Goal: Task Accomplishment & Management: Use online tool/utility

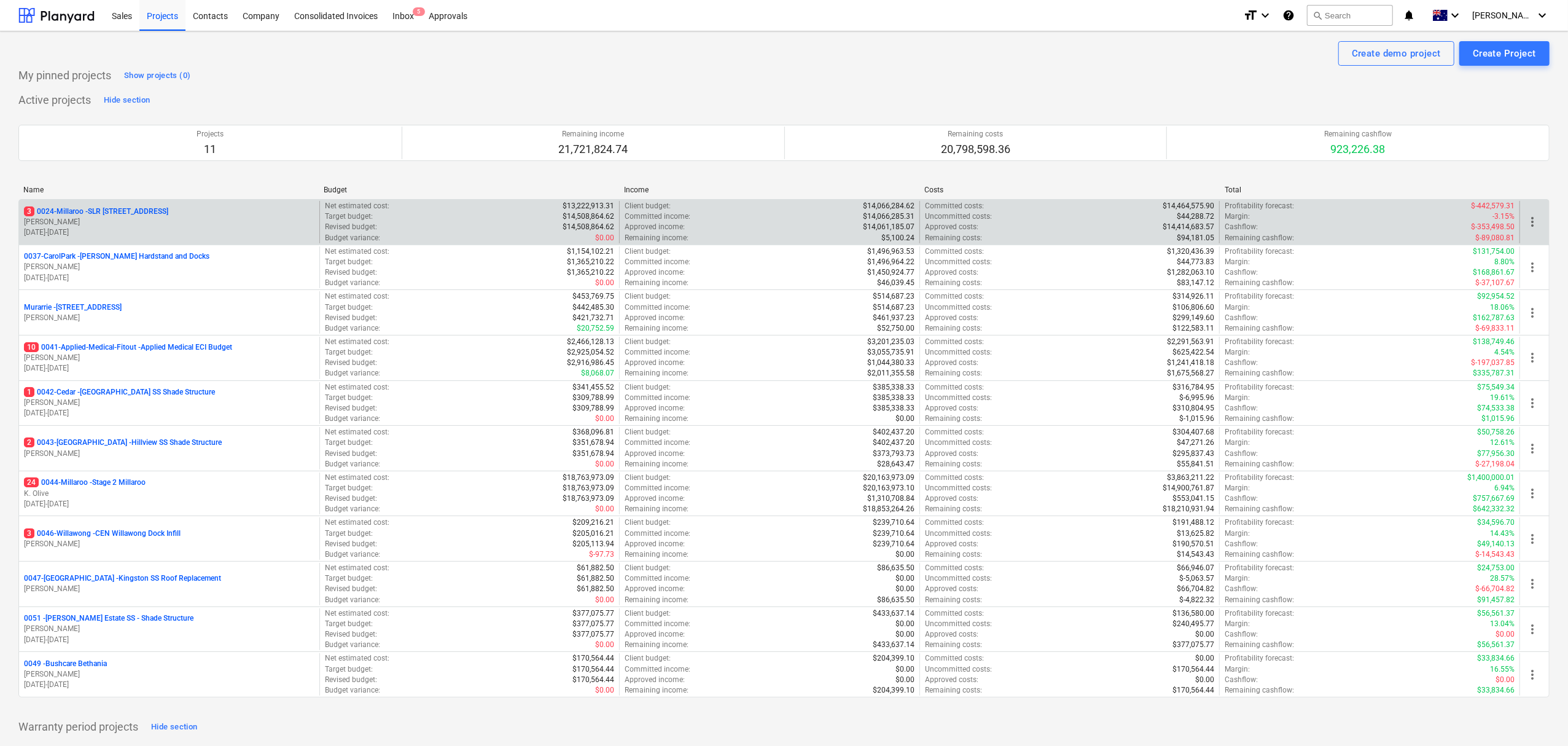
click at [180, 227] on p "[DATE] - [DATE]" at bounding box center [169, 232] width 290 height 11
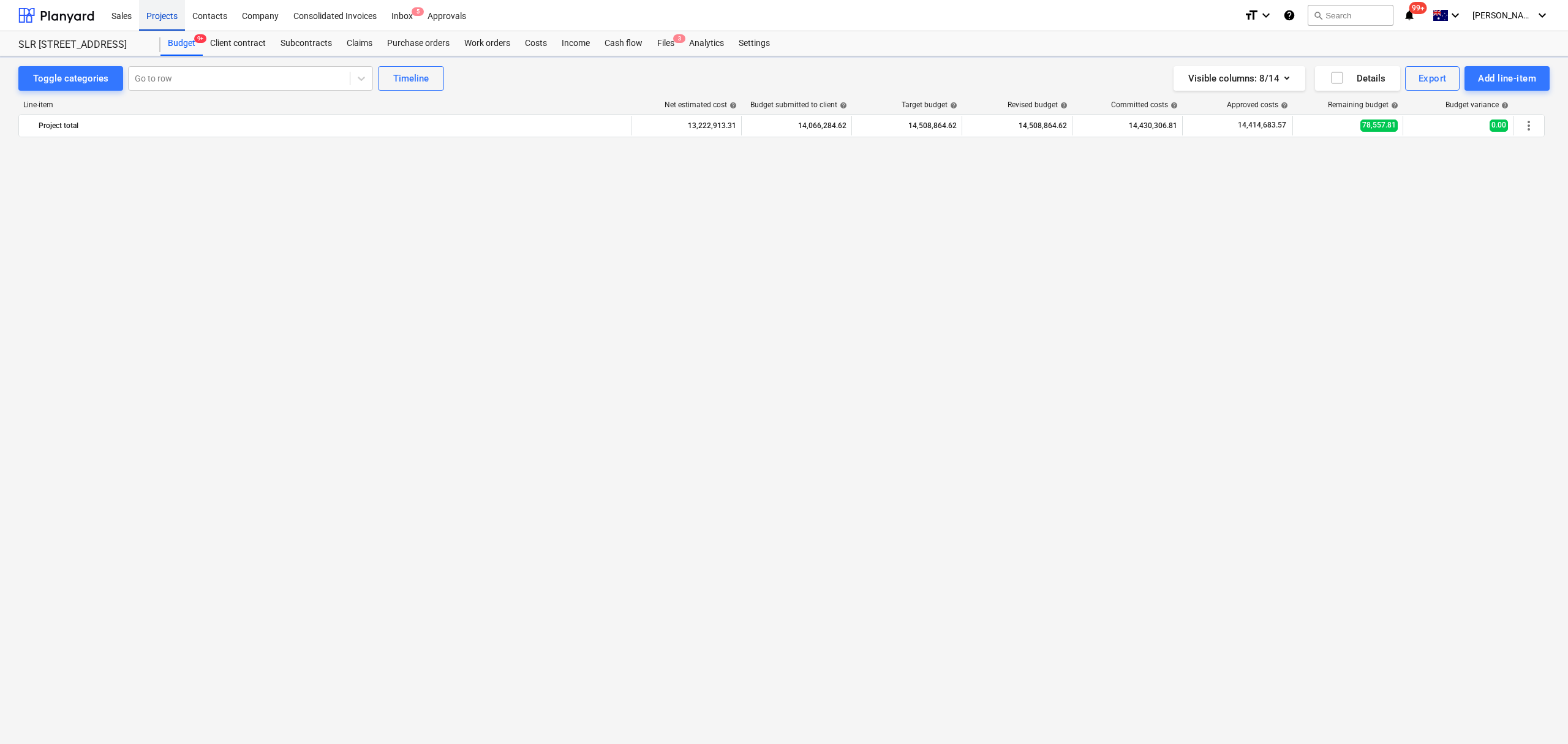
click at [162, 19] on div "Projects" at bounding box center [161, 14] width 46 height 31
click at [163, 19] on div "Projects" at bounding box center [161, 14] width 46 height 31
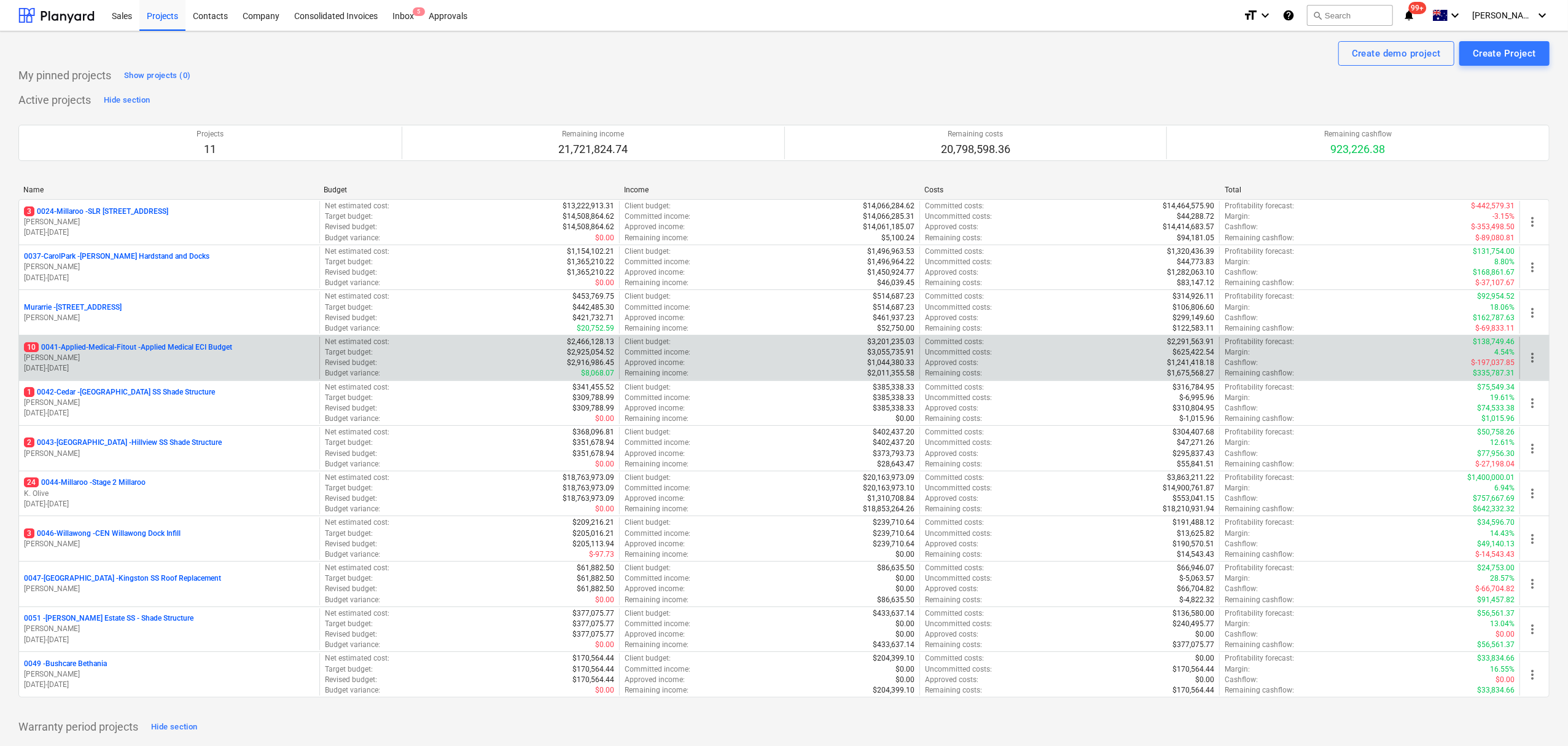
click at [131, 376] on div "10 0041-Applied-Medical-Fitout - Applied Medical ECI Budget [PERSON_NAME] [DATE…" at bounding box center [169, 357] width 300 height 42
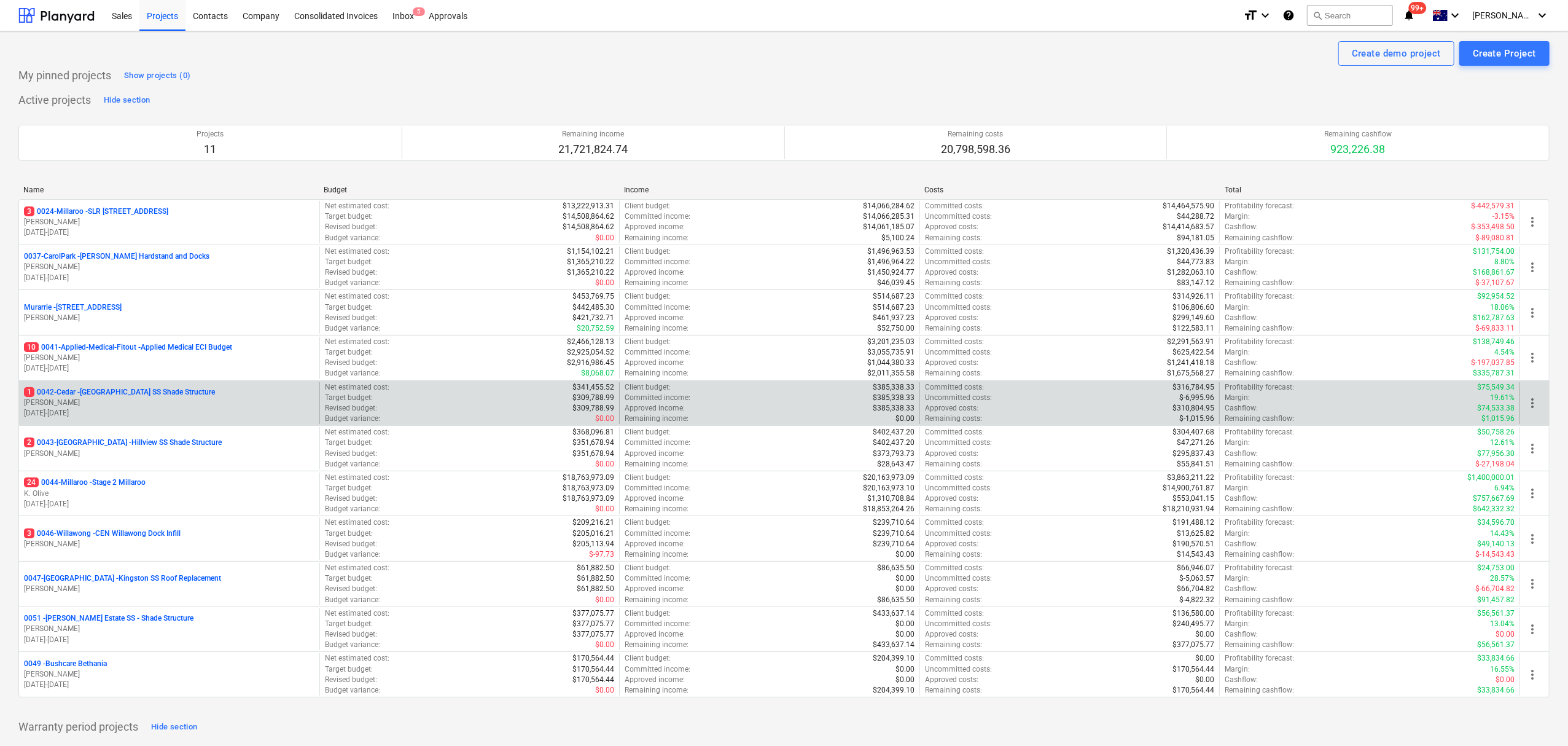
click at [143, 388] on p "1 0042-Cedar - [GEOGRAPHIC_DATA] SS Shade Structure" at bounding box center [119, 393] width 191 height 11
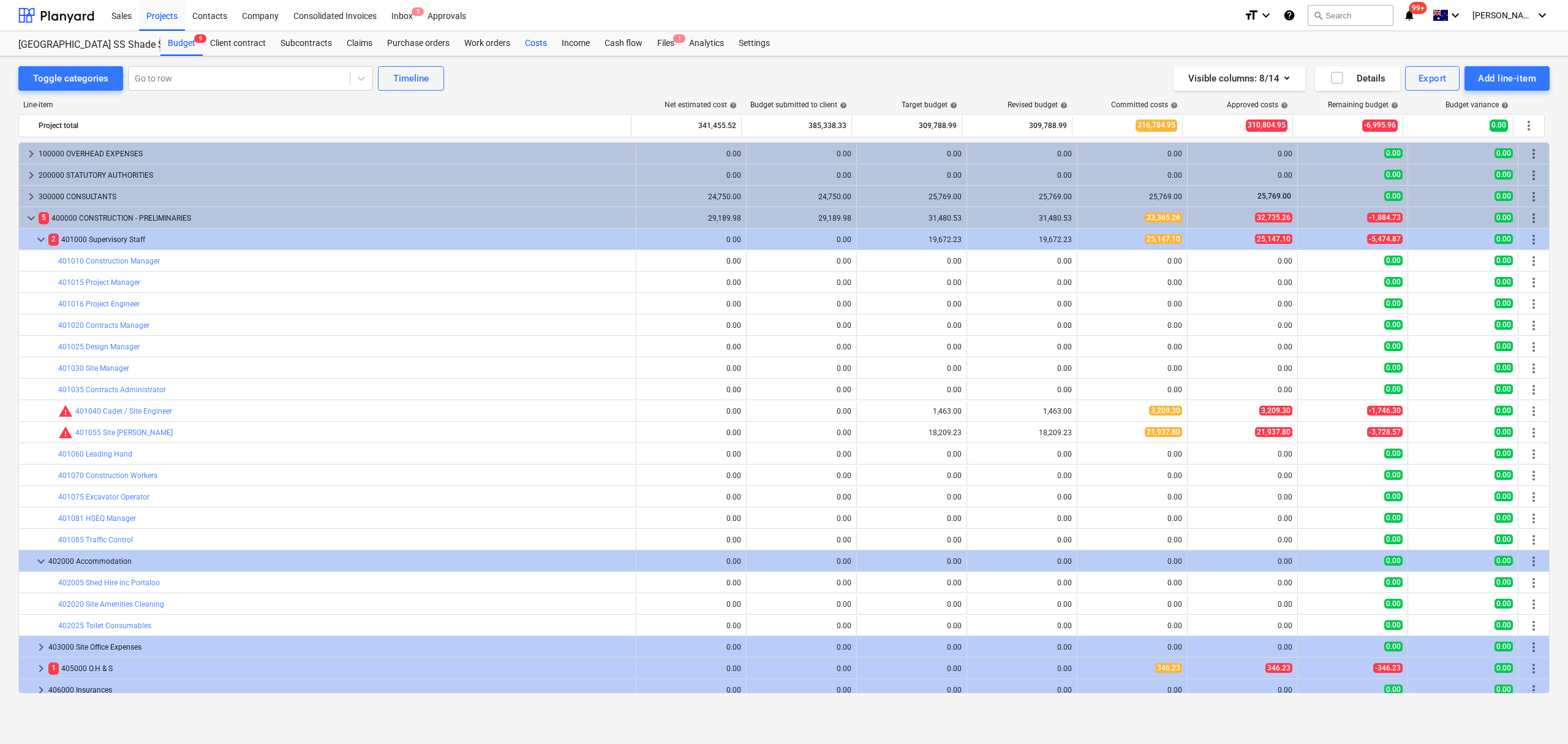
scroll to position [129, 0]
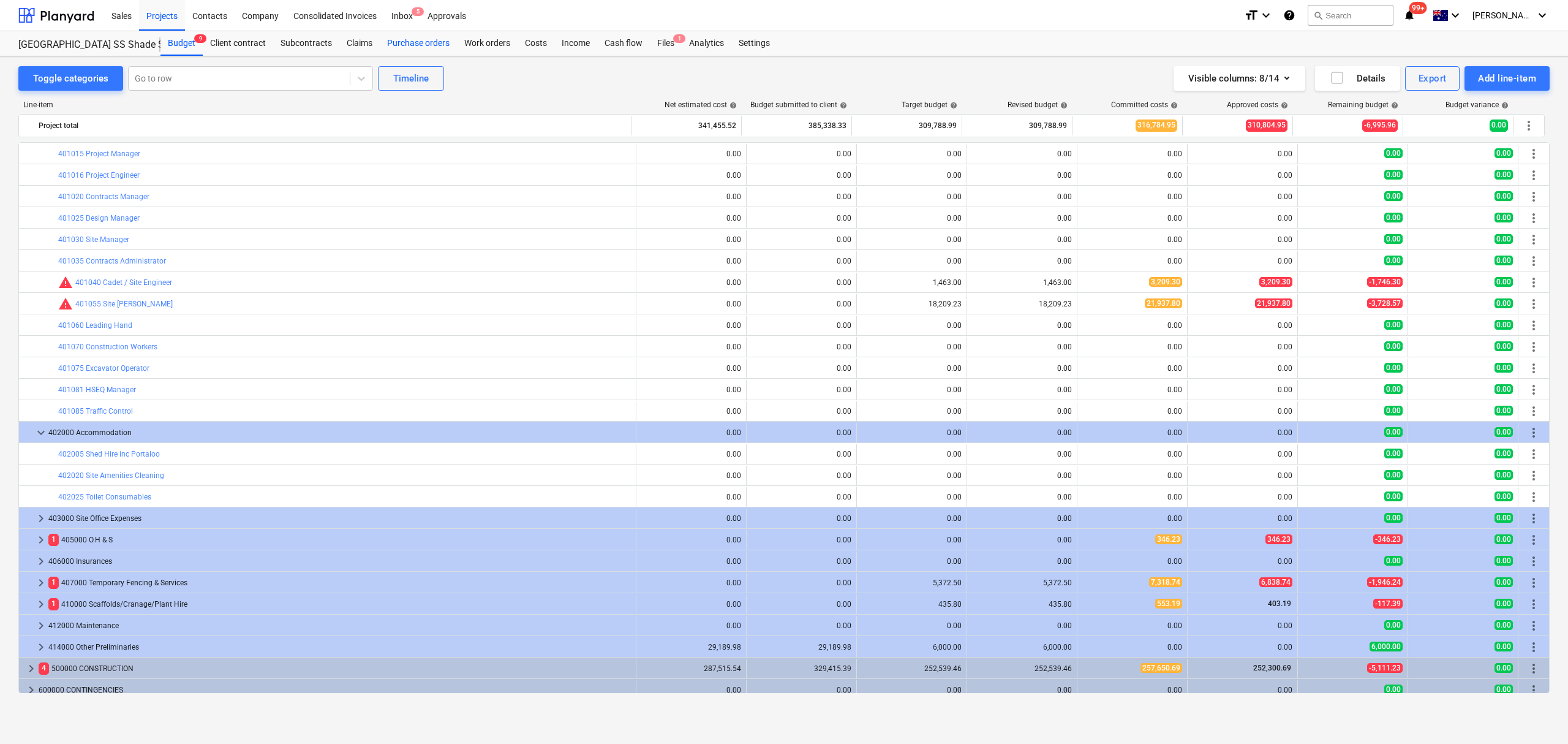
click at [433, 49] on div "Purchase orders" at bounding box center [418, 43] width 77 height 24
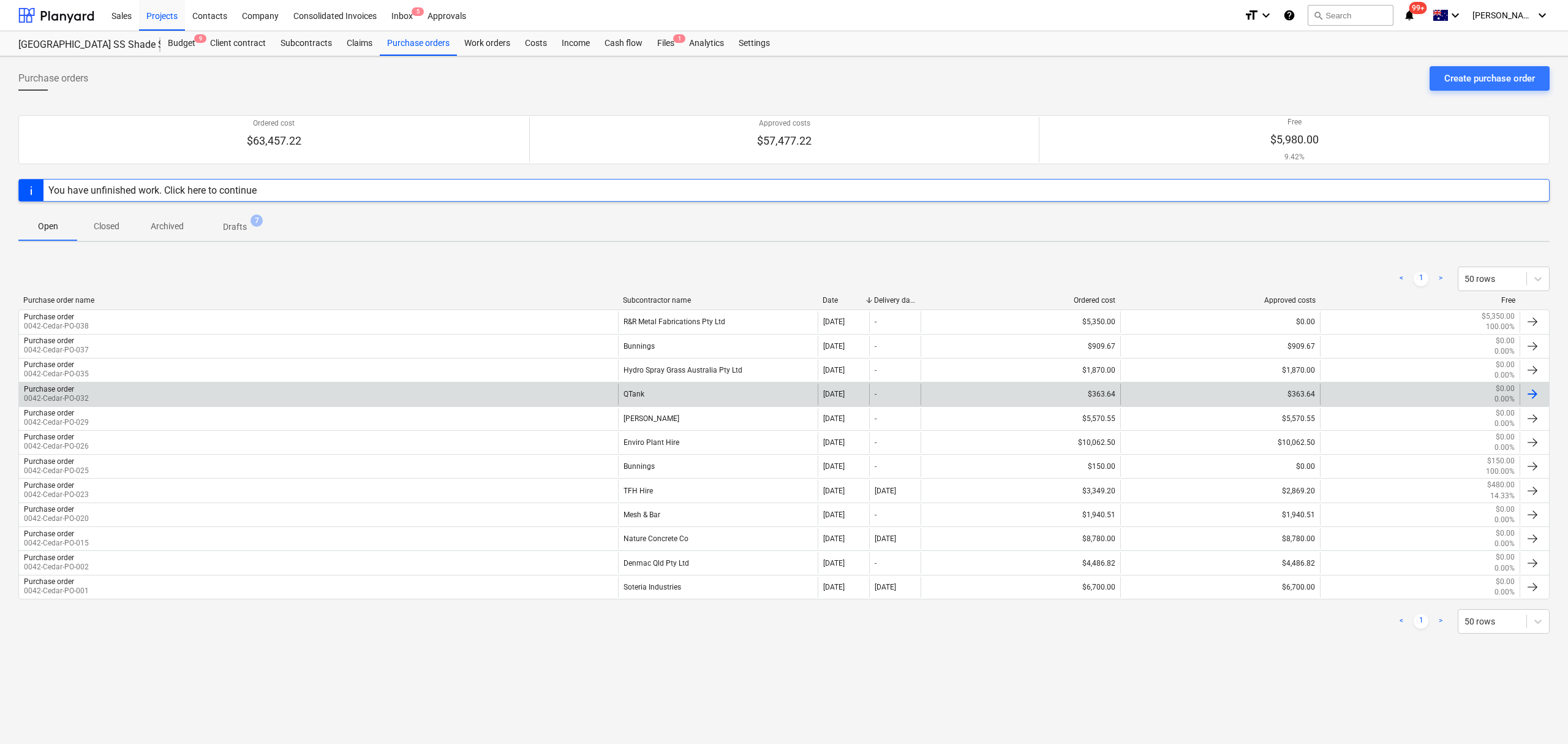
click at [460, 394] on div "Purchase order 0042-Cedar-PO-032" at bounding box center [318, 393] width 599 height 21
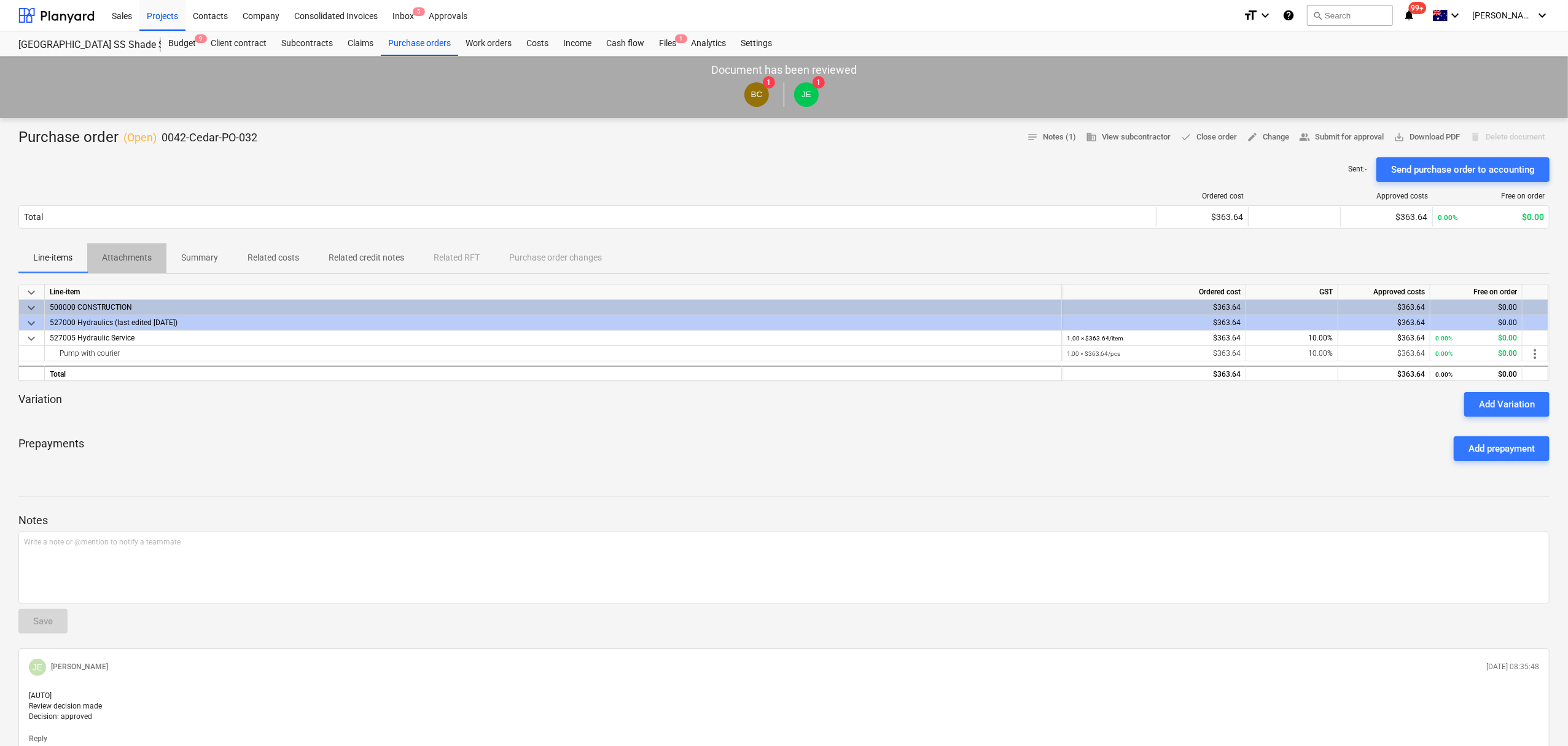
click at [127, 256] on p "Attachments" at bounding box center [126, 257] width 49 height 13
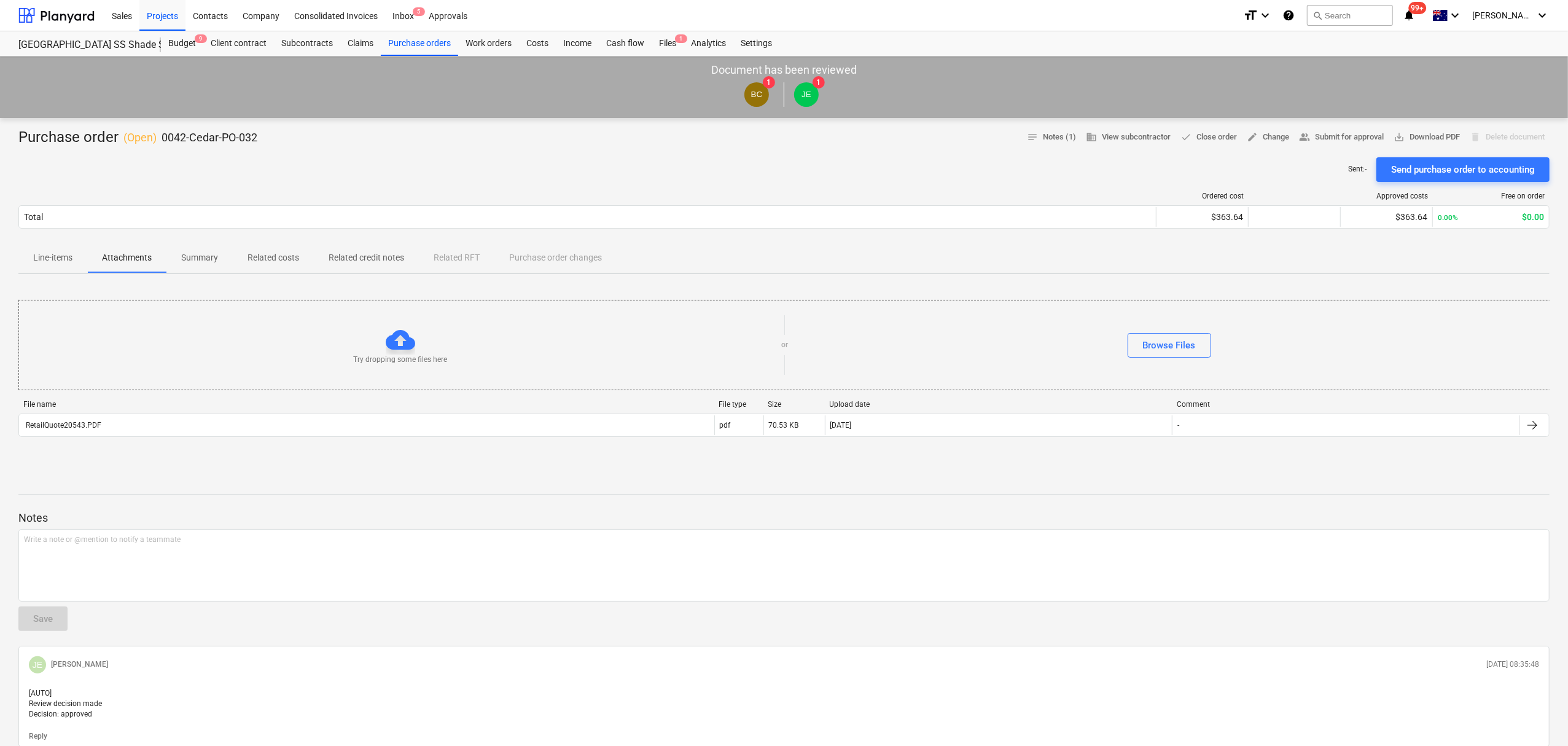
click at [143, 438] on div "File name File type Size Upload date Comment RetailQuote20543.PDF pdf 70.53 KB …" at bounding box center [784, 421] width 1531 height 42
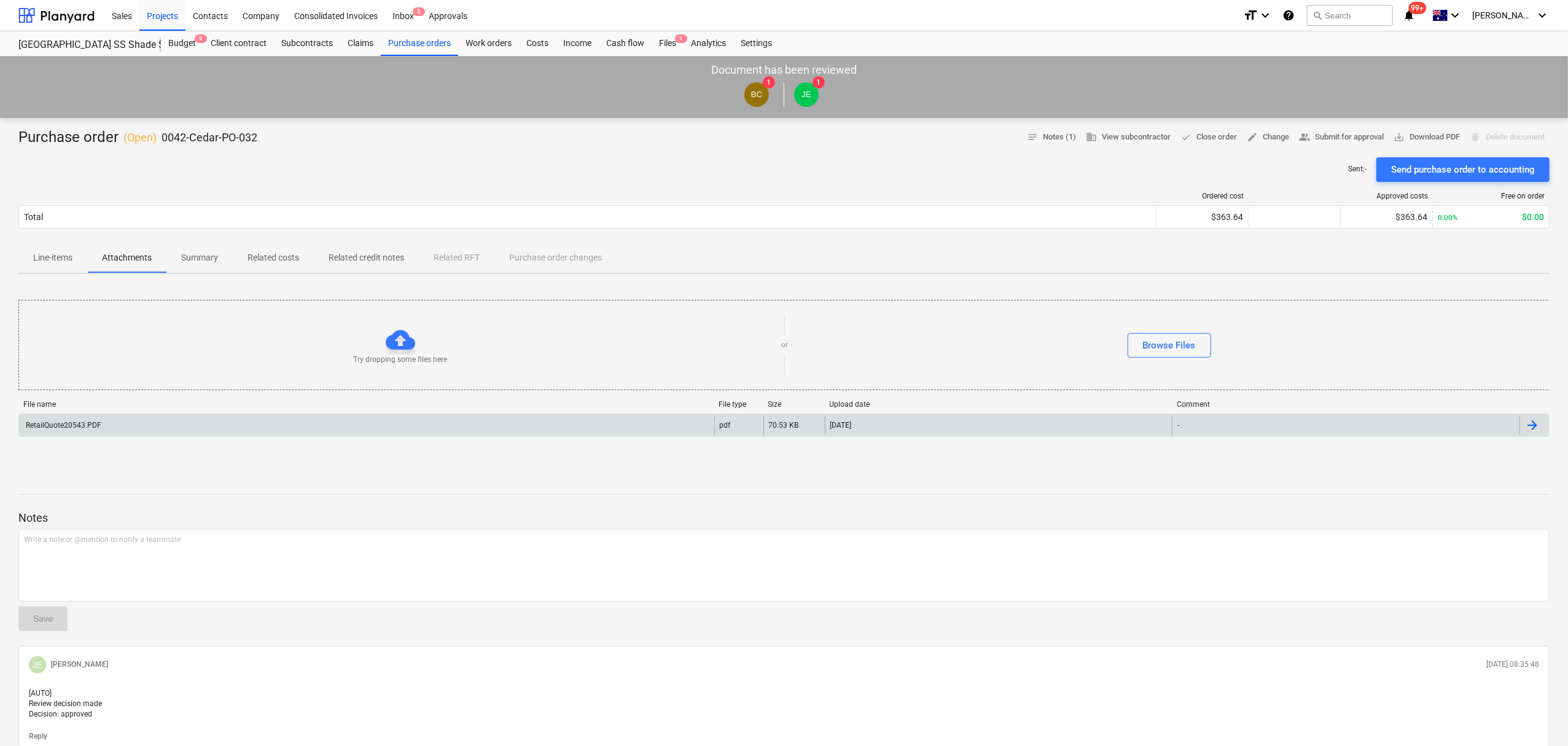
click at [141, 428] on div "RetailQuote20543.PDF" at bounding box center [366, 425] width 695 height 20
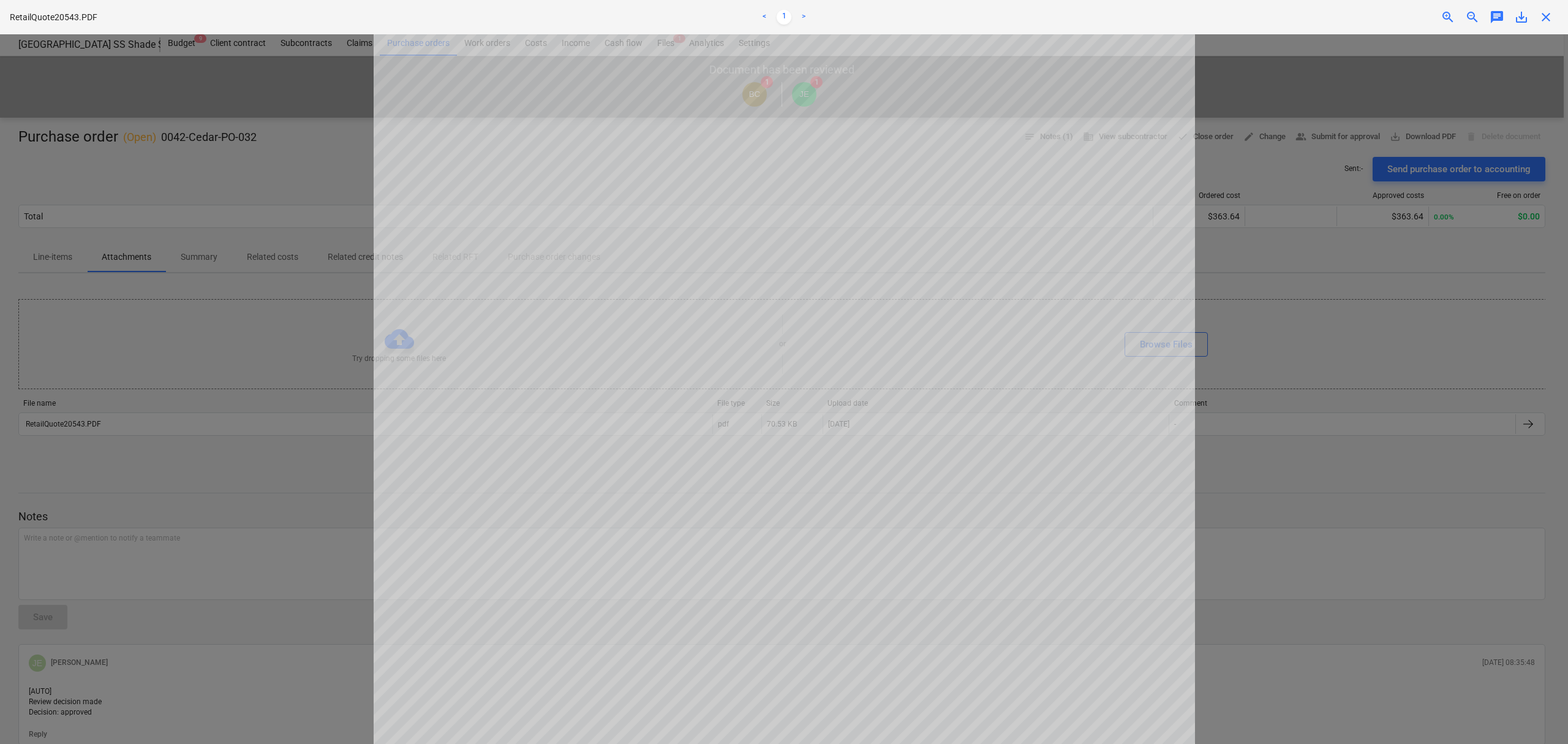
scroll to position [326, 0]
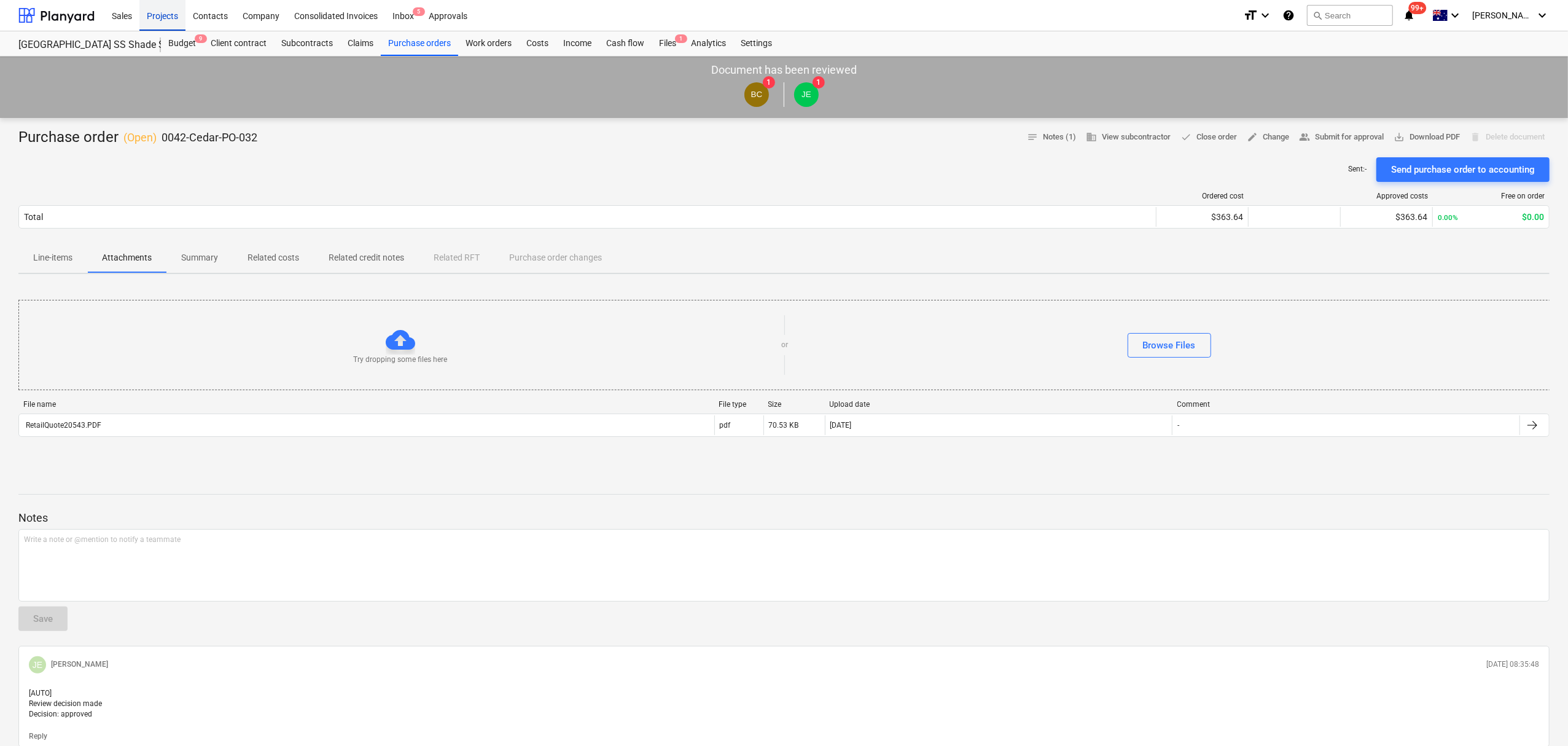
click at [170, 20] on div "Projects" at bounding box center [161, 14] width 46 height 31
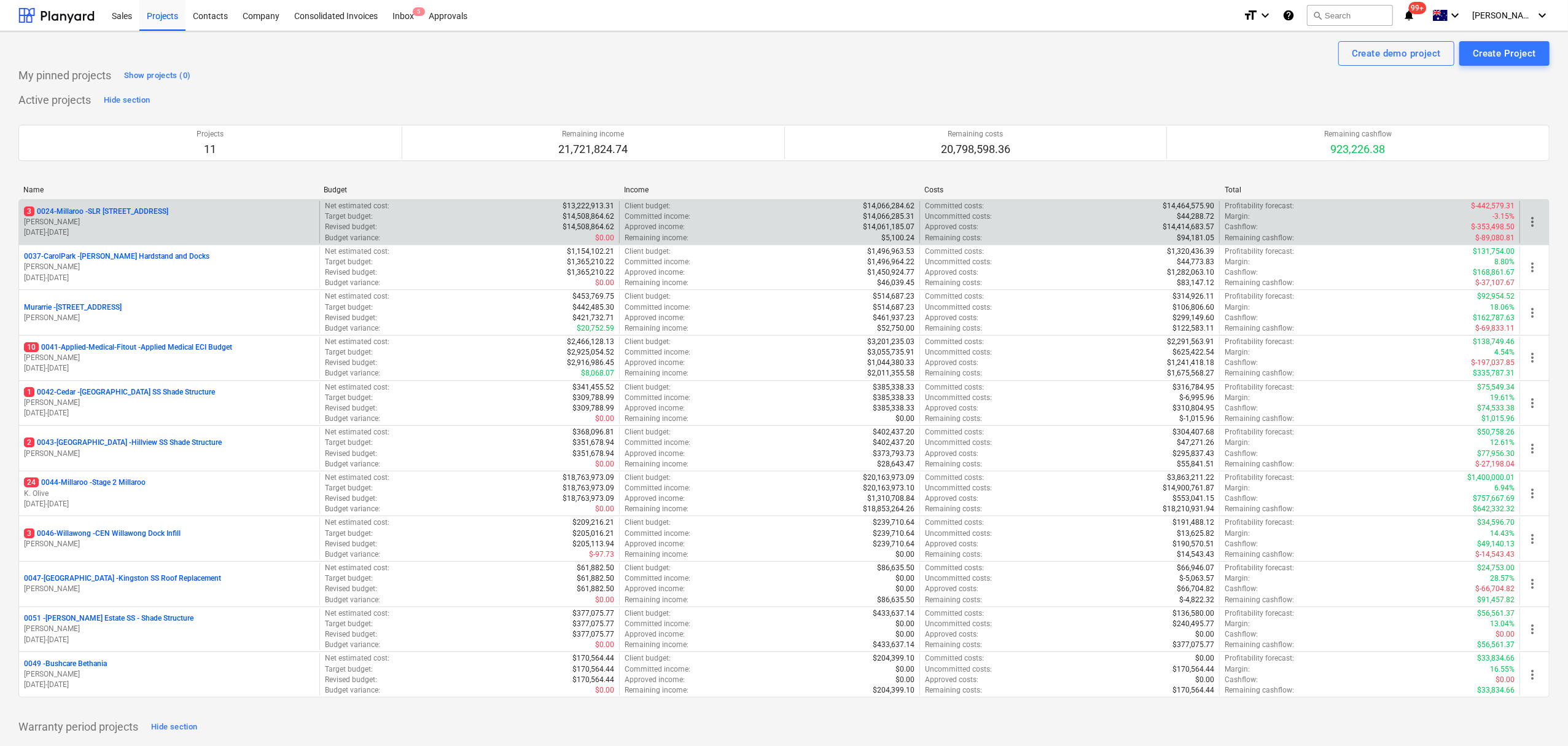
click at [126, 215] on p "3 0024-Millaroo - SLR [STREET_ADDRESS]" at bounding box center [96, 212] width 144 height 11
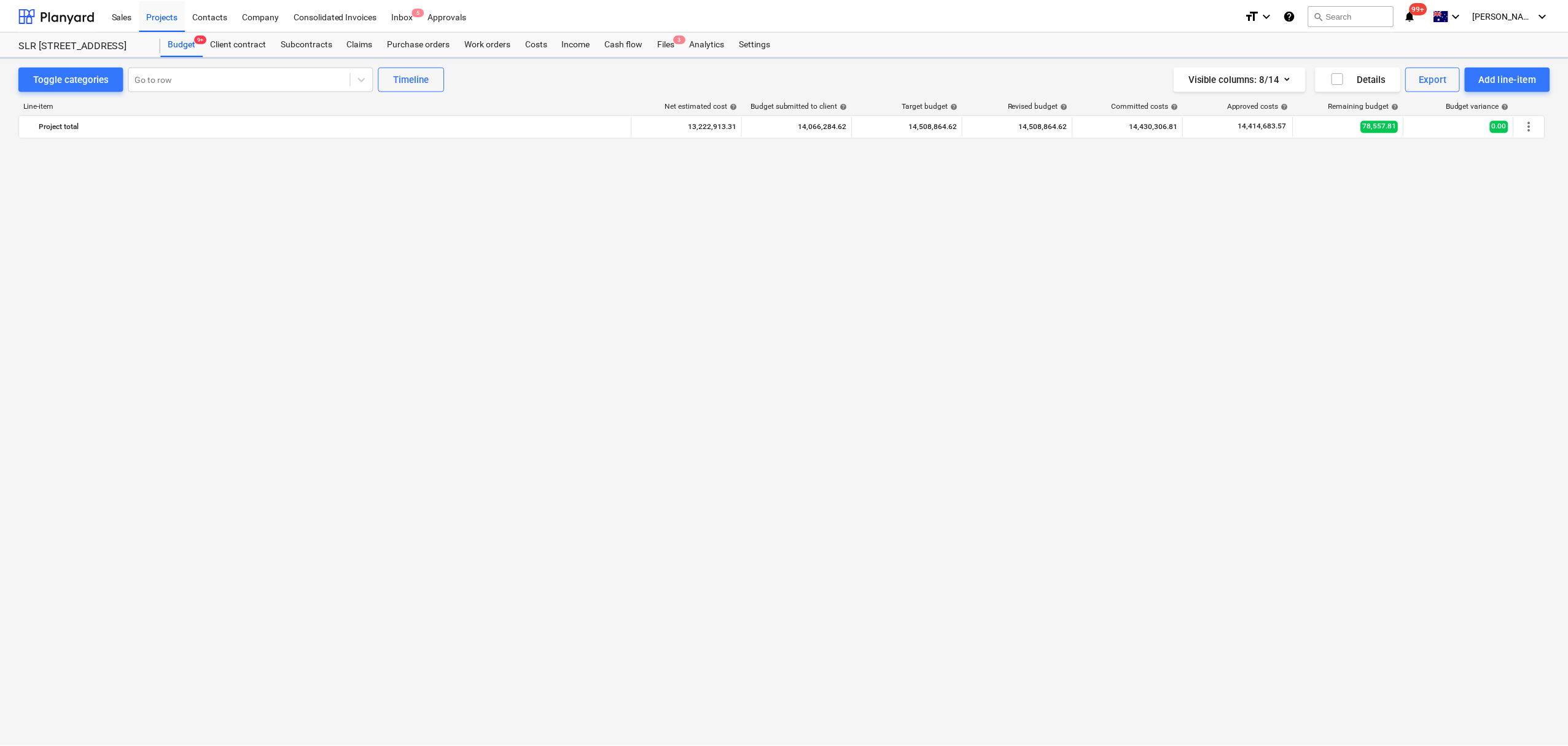
scroll to position [3308, 0]
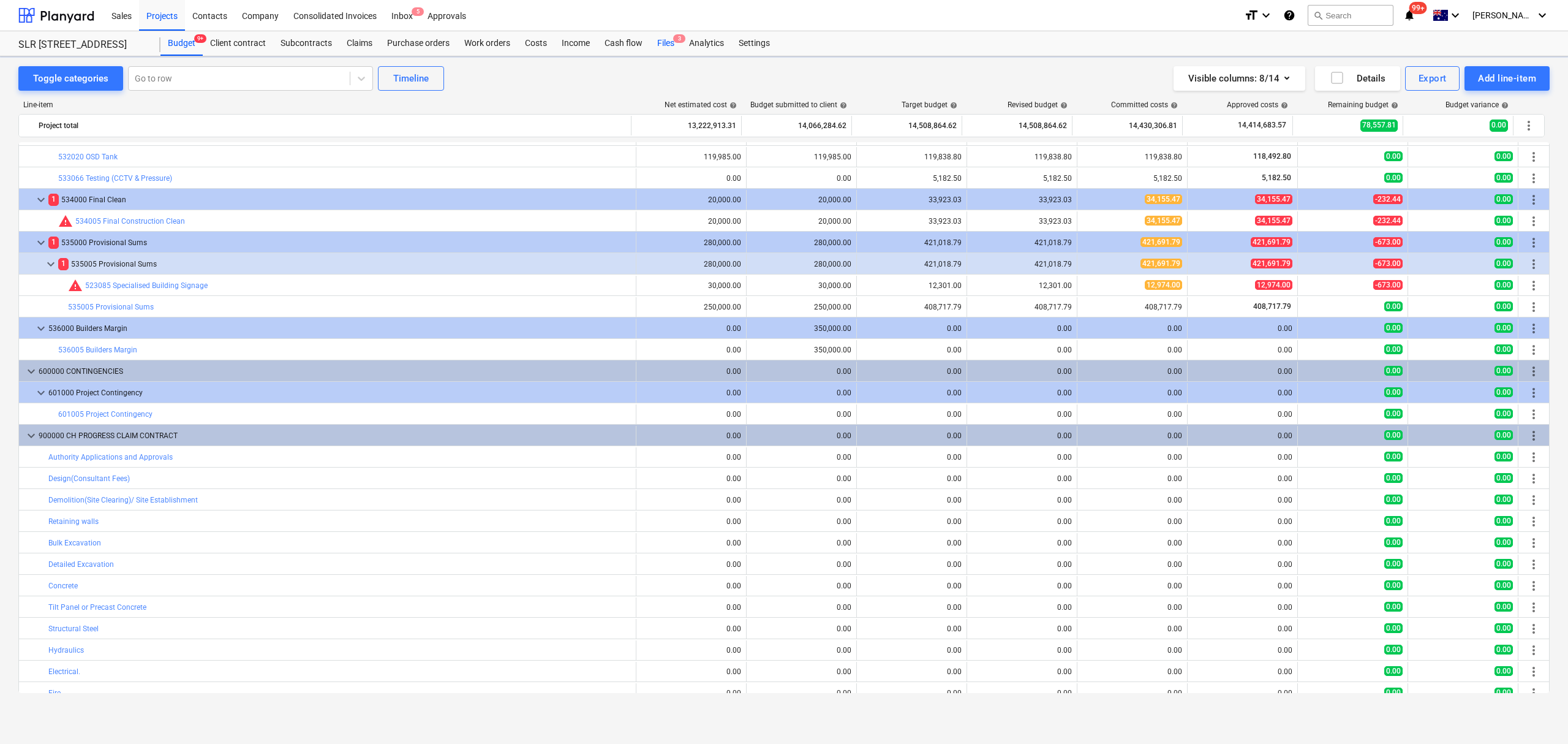
click at [667, 46] on div "Files 3" at bounding box center [666, 43] width 32 height 24
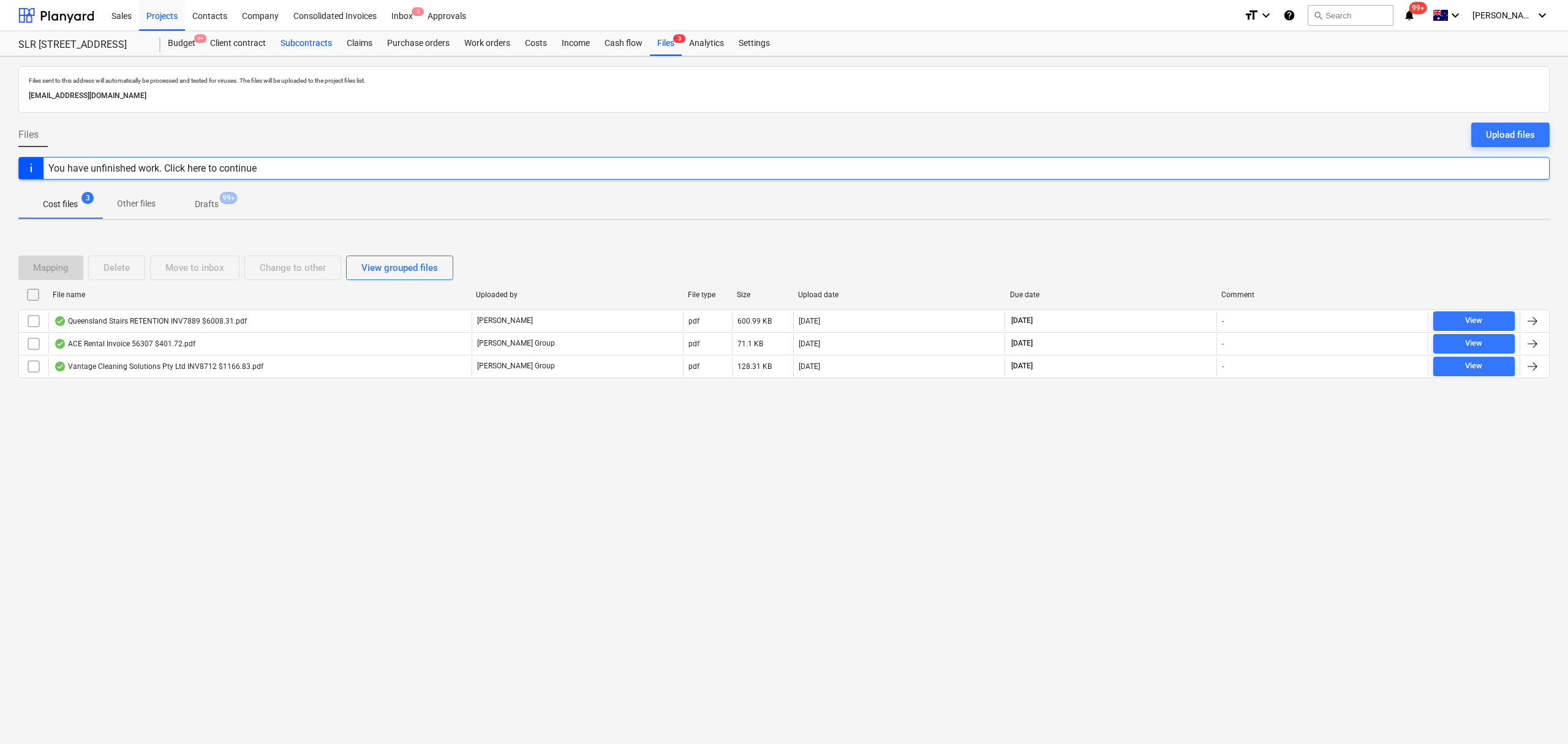
click at [310, 46] on div "Subcontracts" at bounding box center [307, 43] width 66 height 24
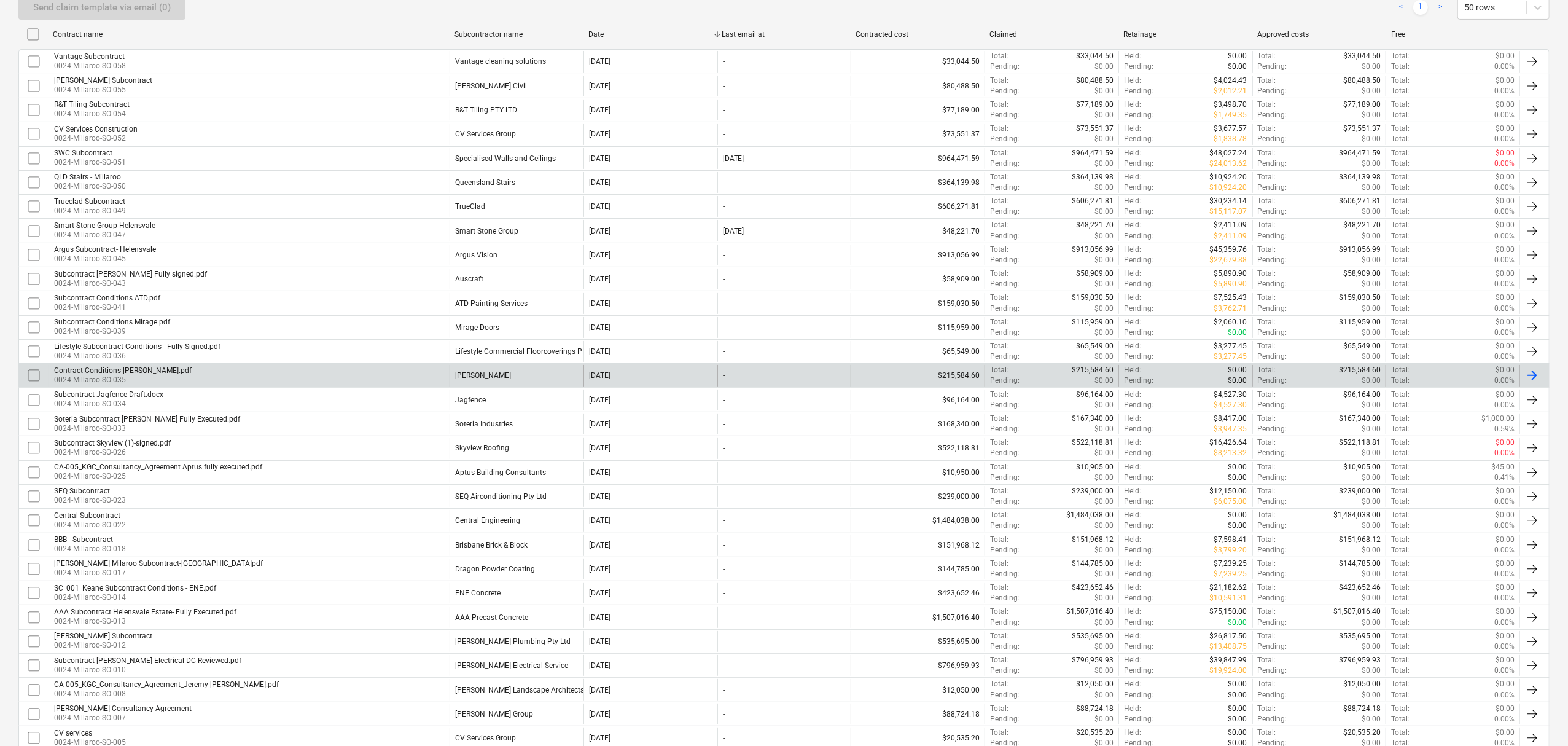
scroll to position [246, 0]
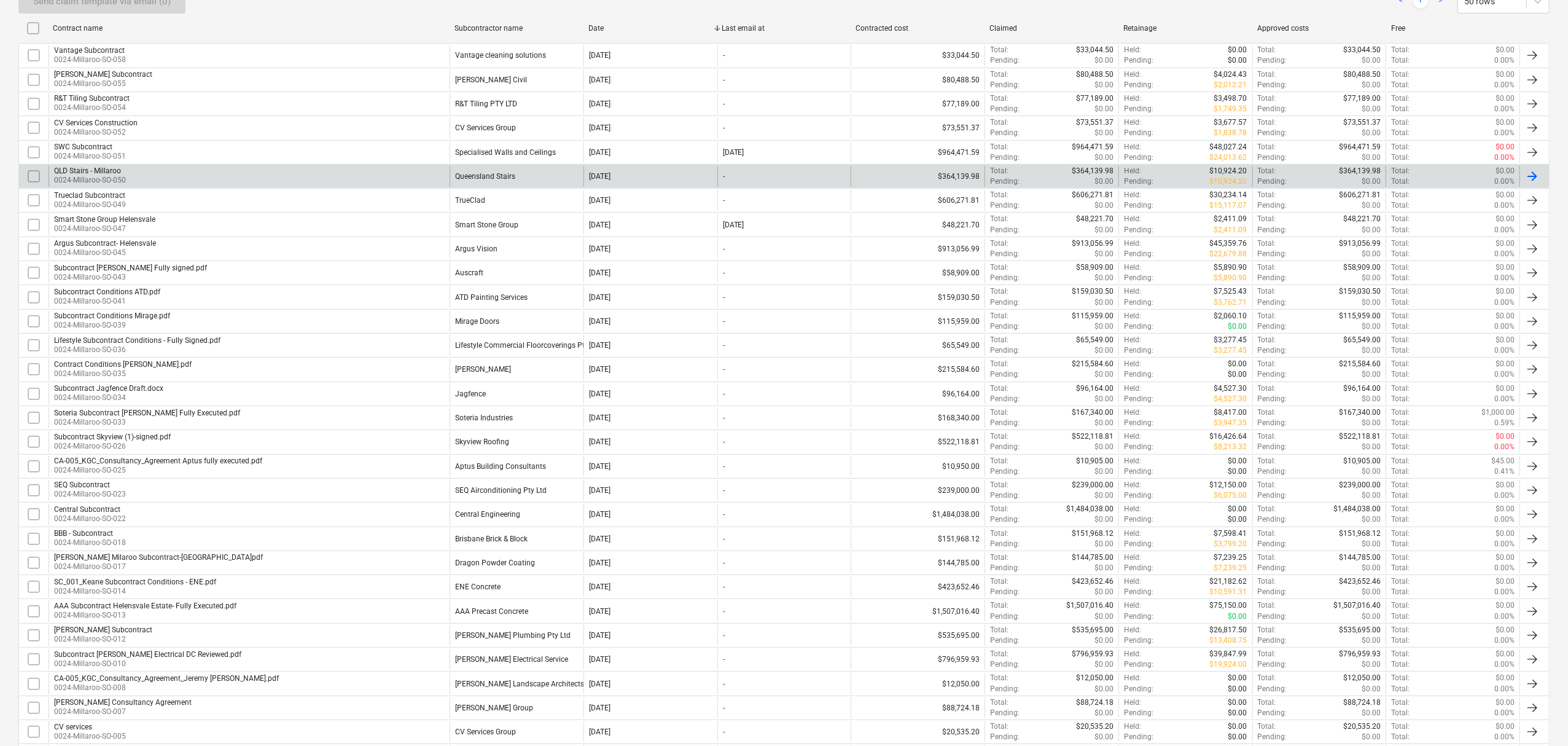
click at [203, 182] on div "QLD Stairs - Millaroo 0024-Millaroo-SO-050" at bounding box center [248, 176] width 401 height 21
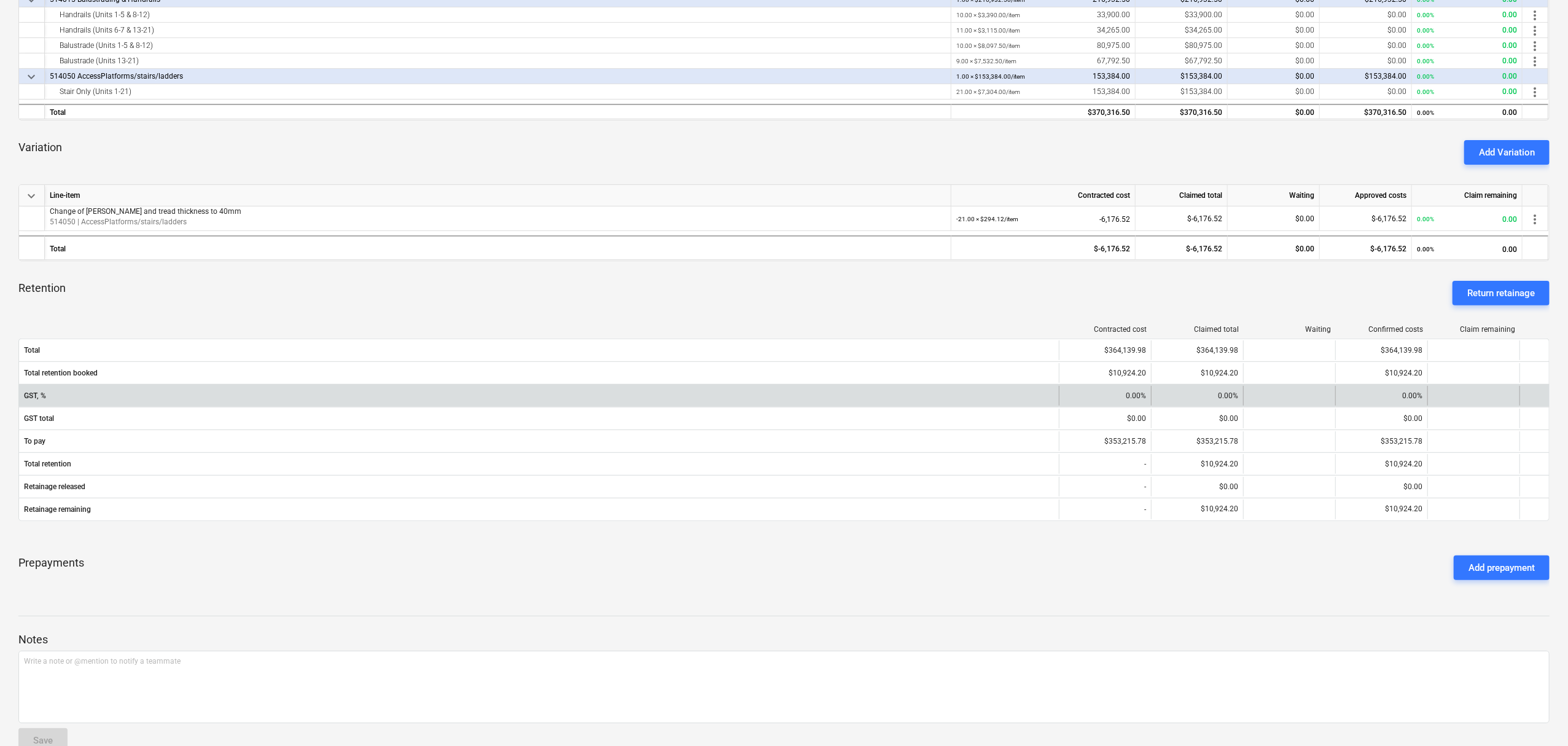
scroll to position [315, 0]
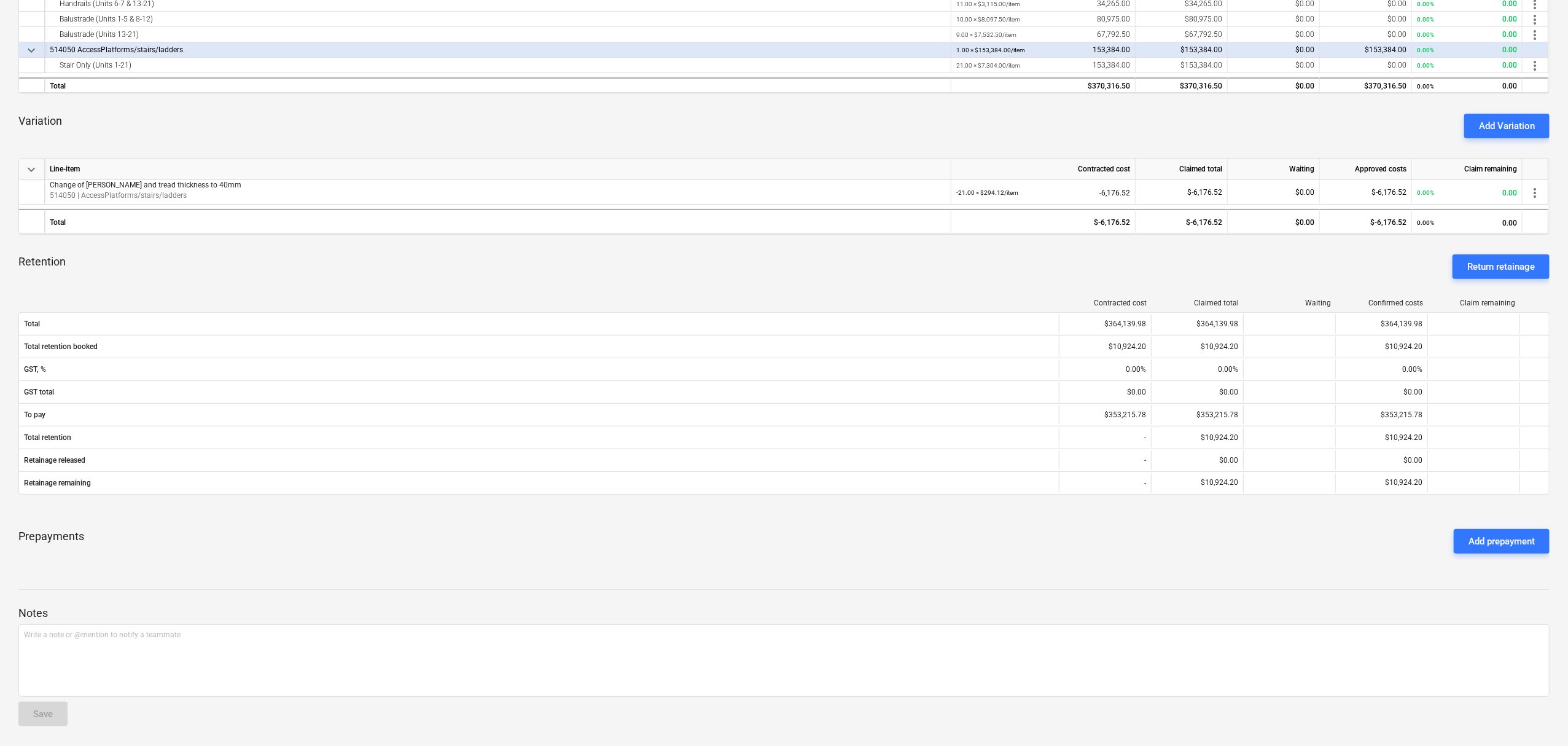
click at [1480, 271] on div "Return retainage" at bounding box center [1500, 266] width 67 height 16
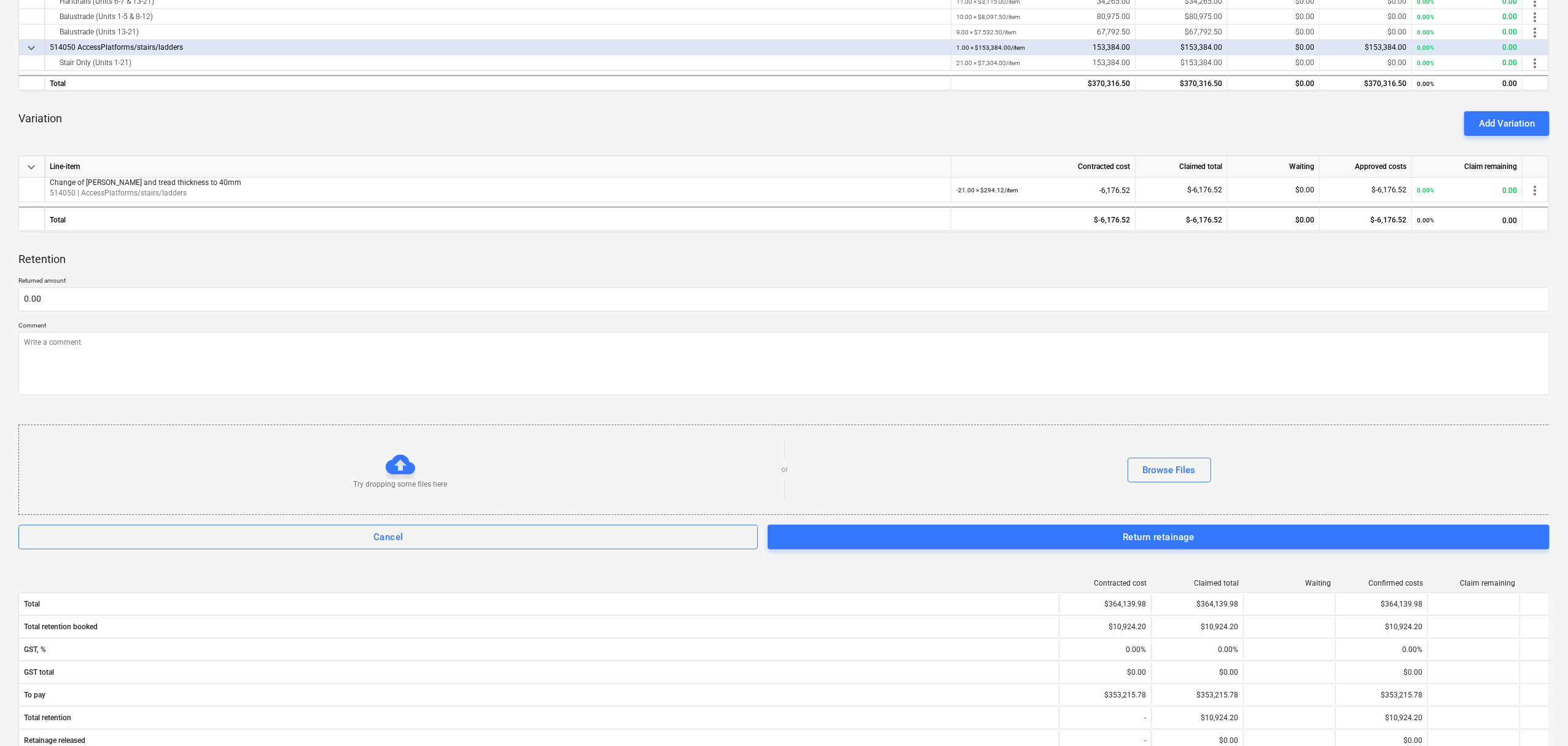
click at [614, 313] on div "Returned amount 0.00 Comment Try dropping some files here or Browse Files Cance…" at bounding box center [784, 412] width 1531 height 273
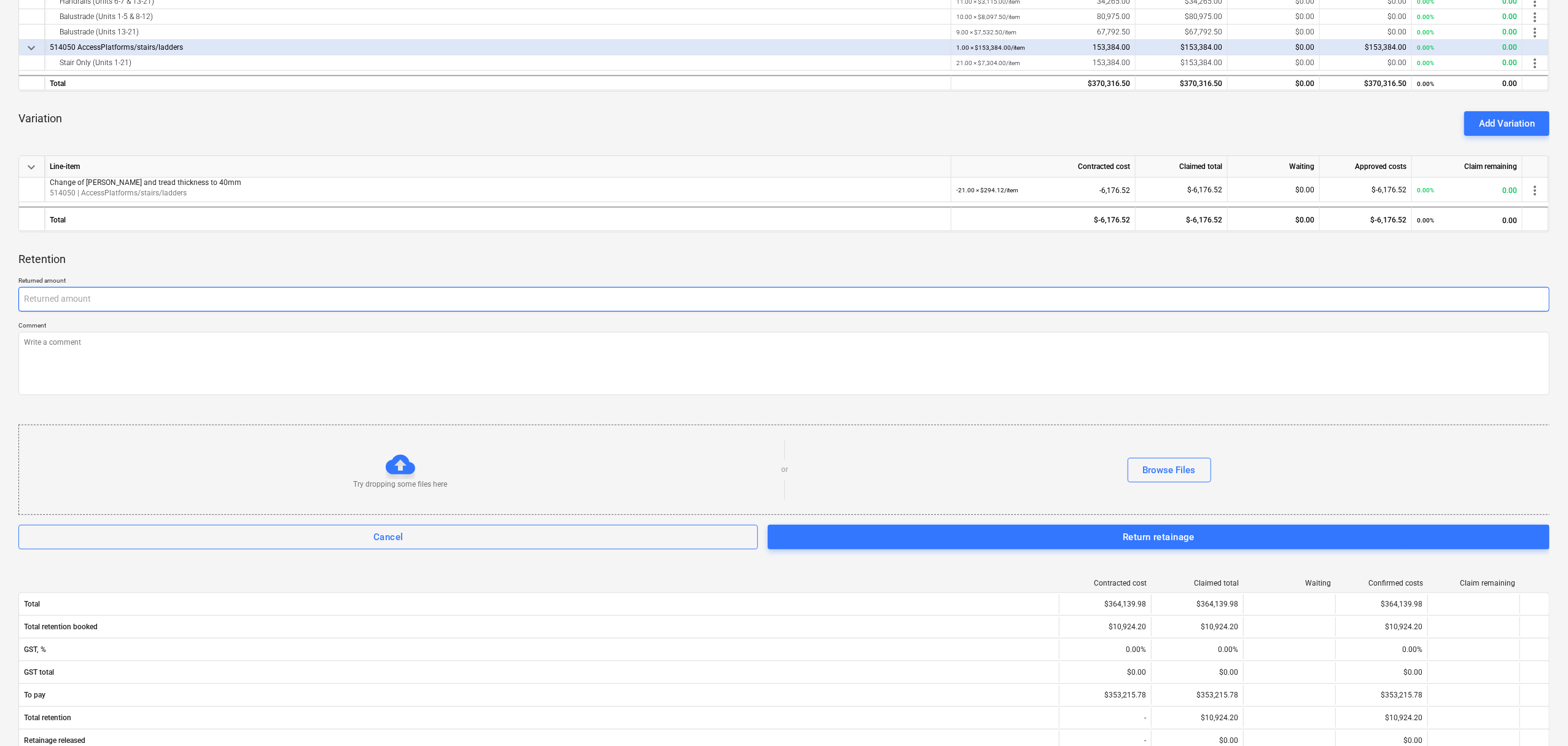
click at [605, 301] on input "text" at bounding box center [784, 299] width 1531 height 24
type textarea "x"
type input "5"
type textarea "x"
type input "53"
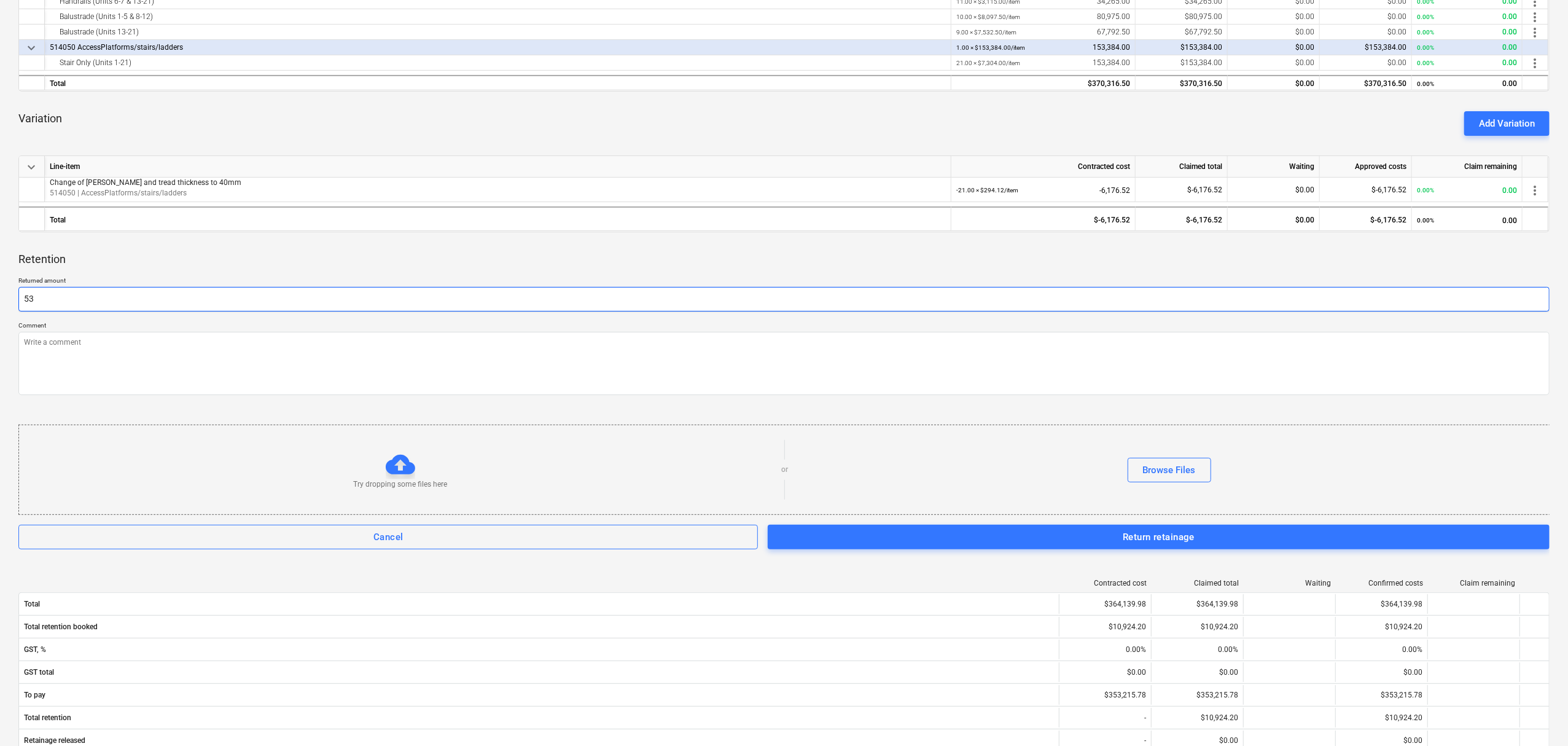
type textarea "x"
type input "534"
type textarea "x"
type input "53"
type textarea "x"
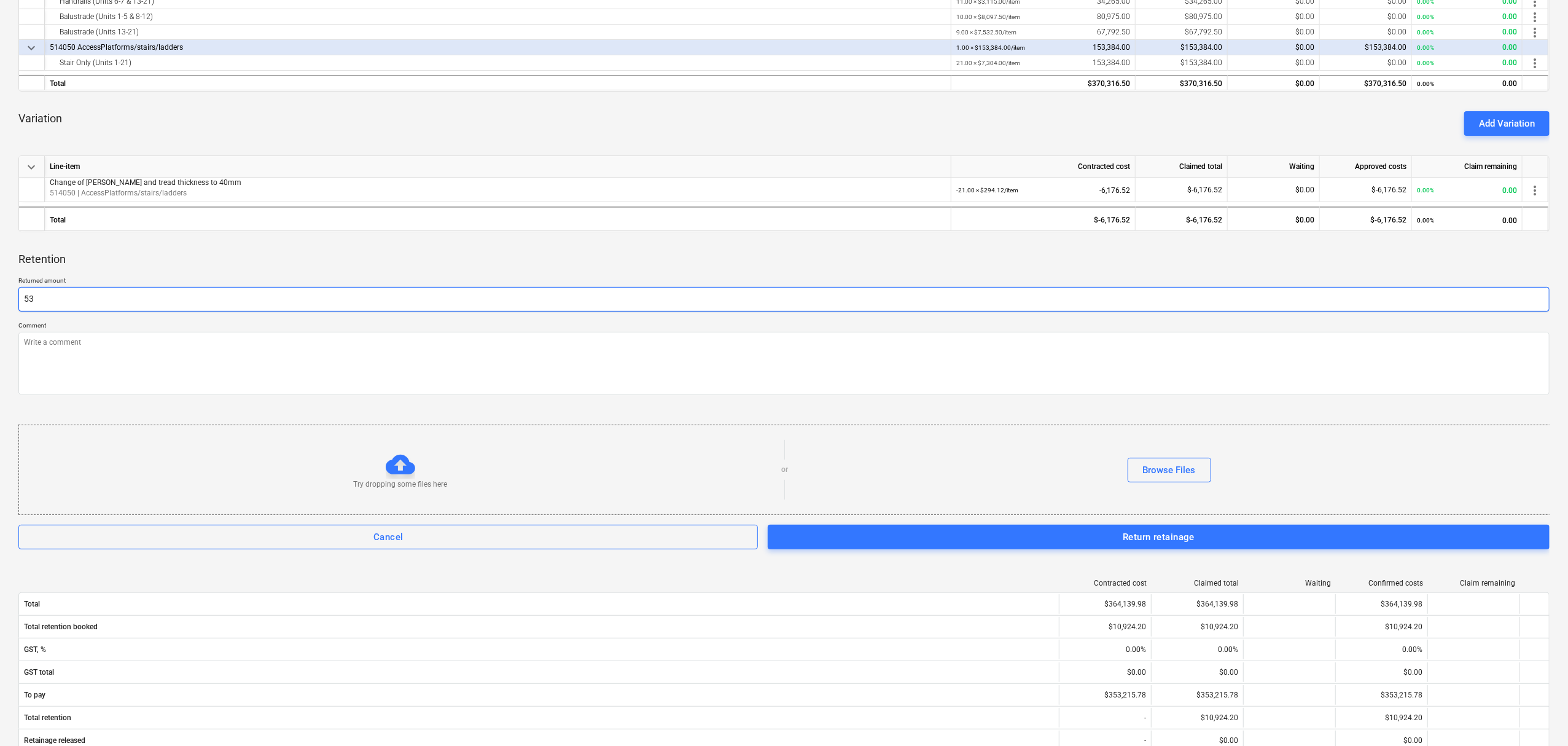
type input "5"
type textarea "x"
type input "54"
type textarea "x"
type input "546"
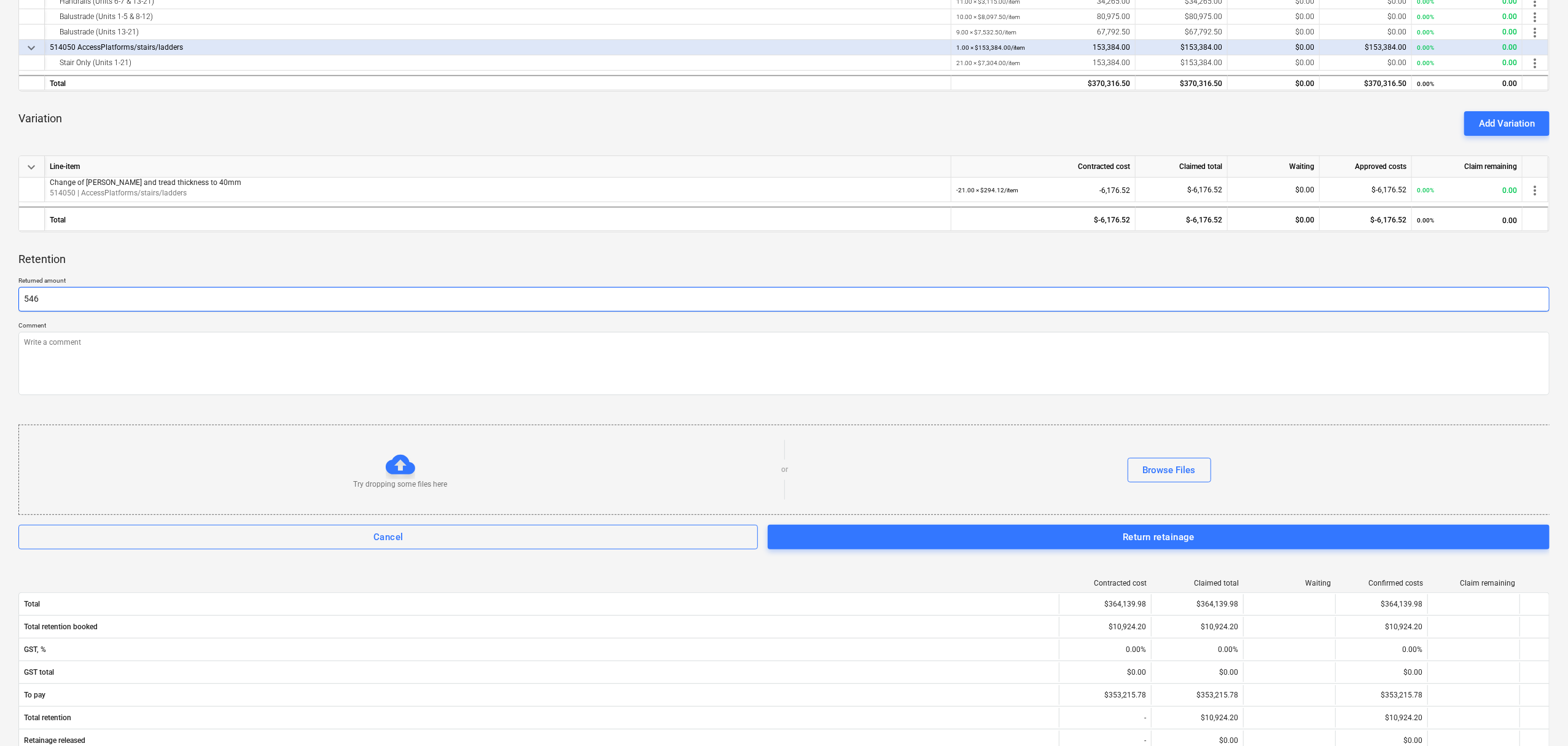
type textarea "x"
type input "5462"
type textarea "x"
type input "5462."
type textarea "x"
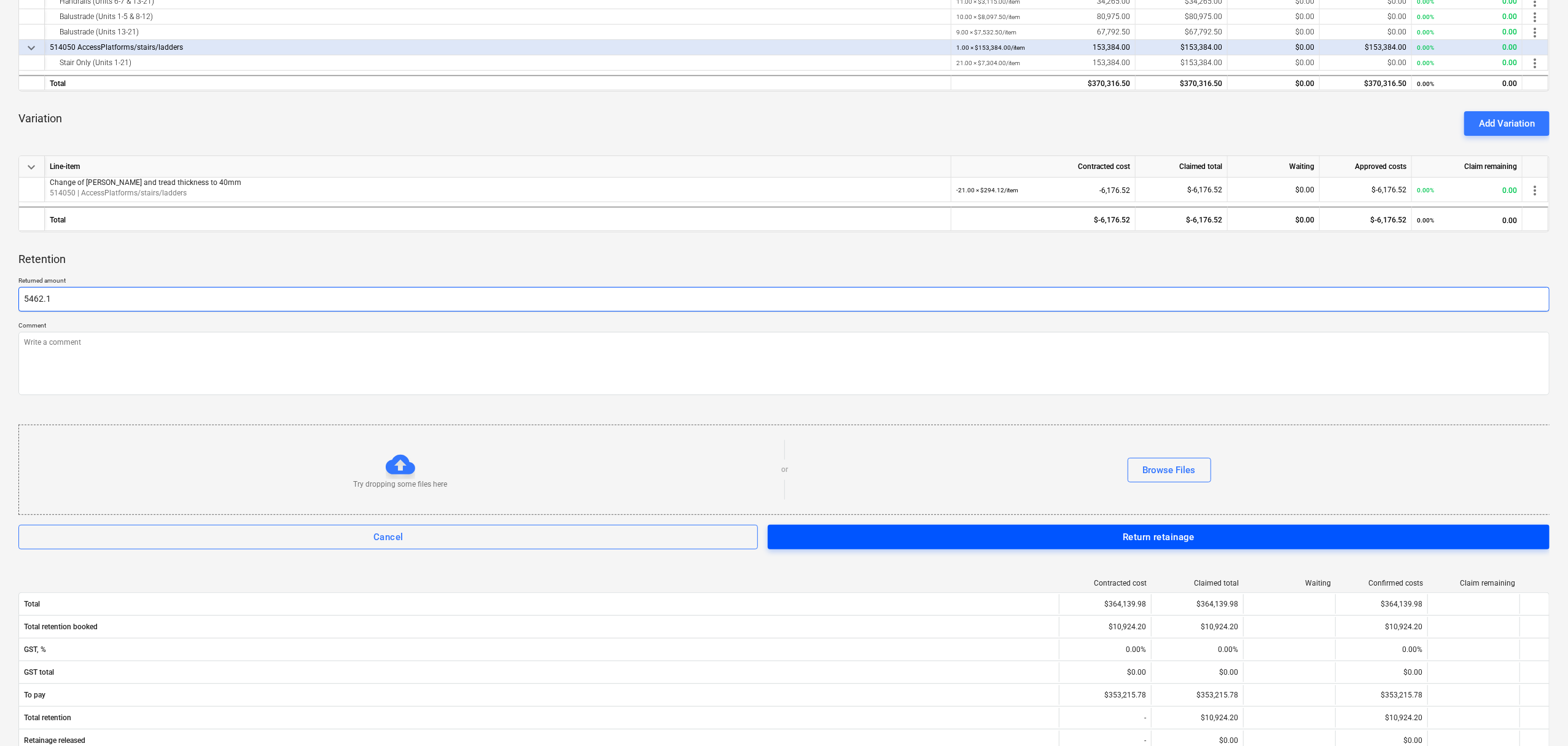
type input "5462.1"
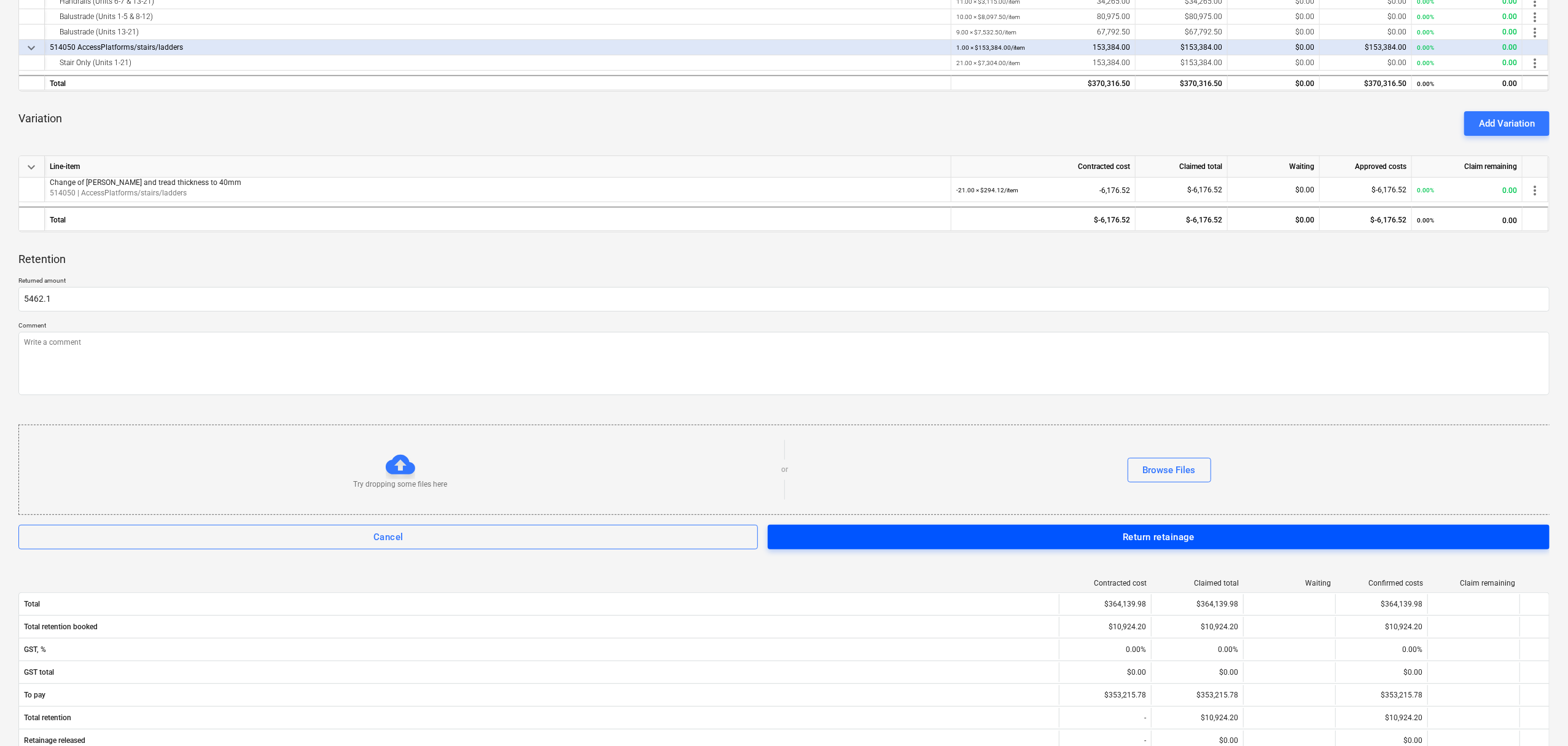
type textarea "x"
type input "5,462.10"
click at [939, 532] on span "Return retainage" at bounding box center [1158, 537] width 755 height 16
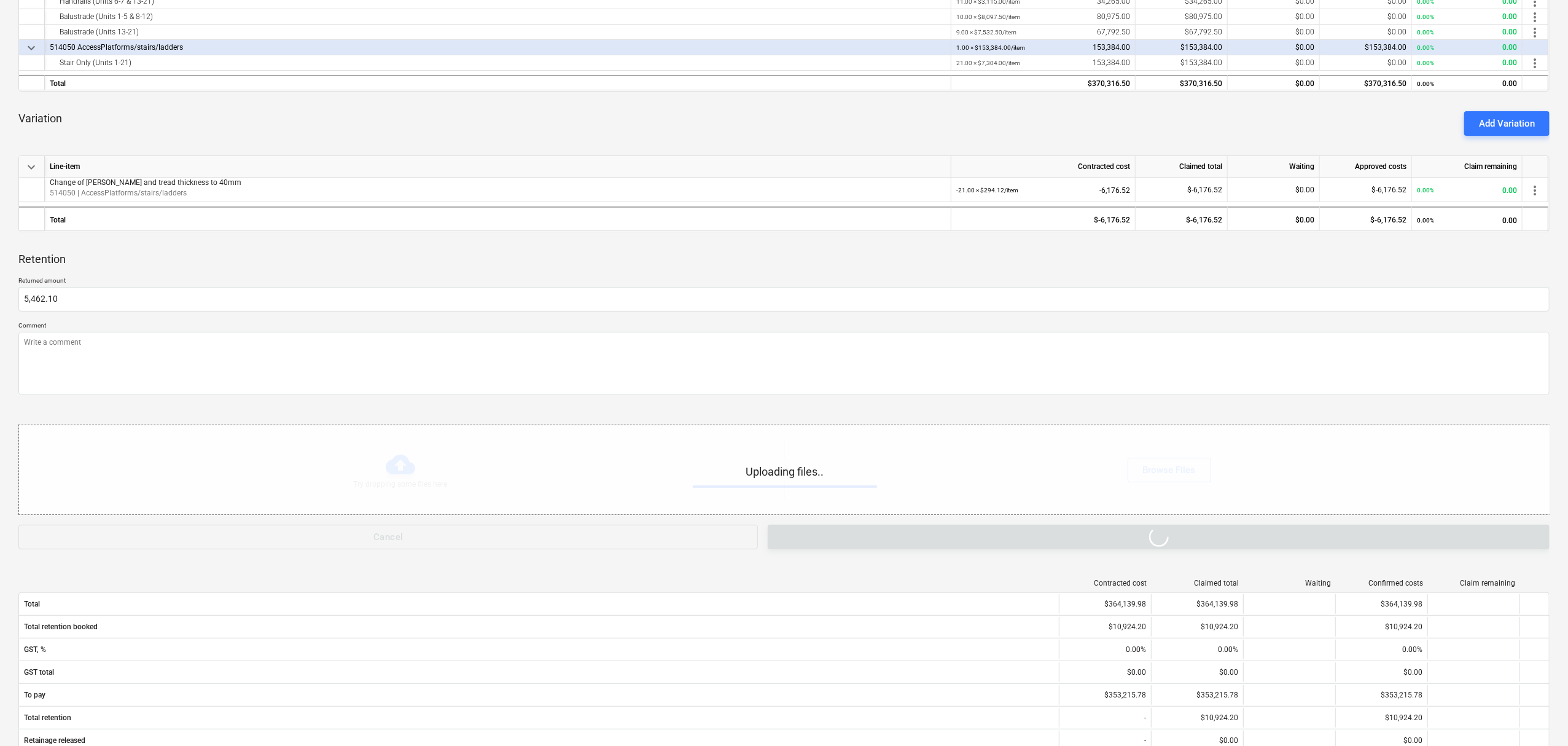
type textarea "x"
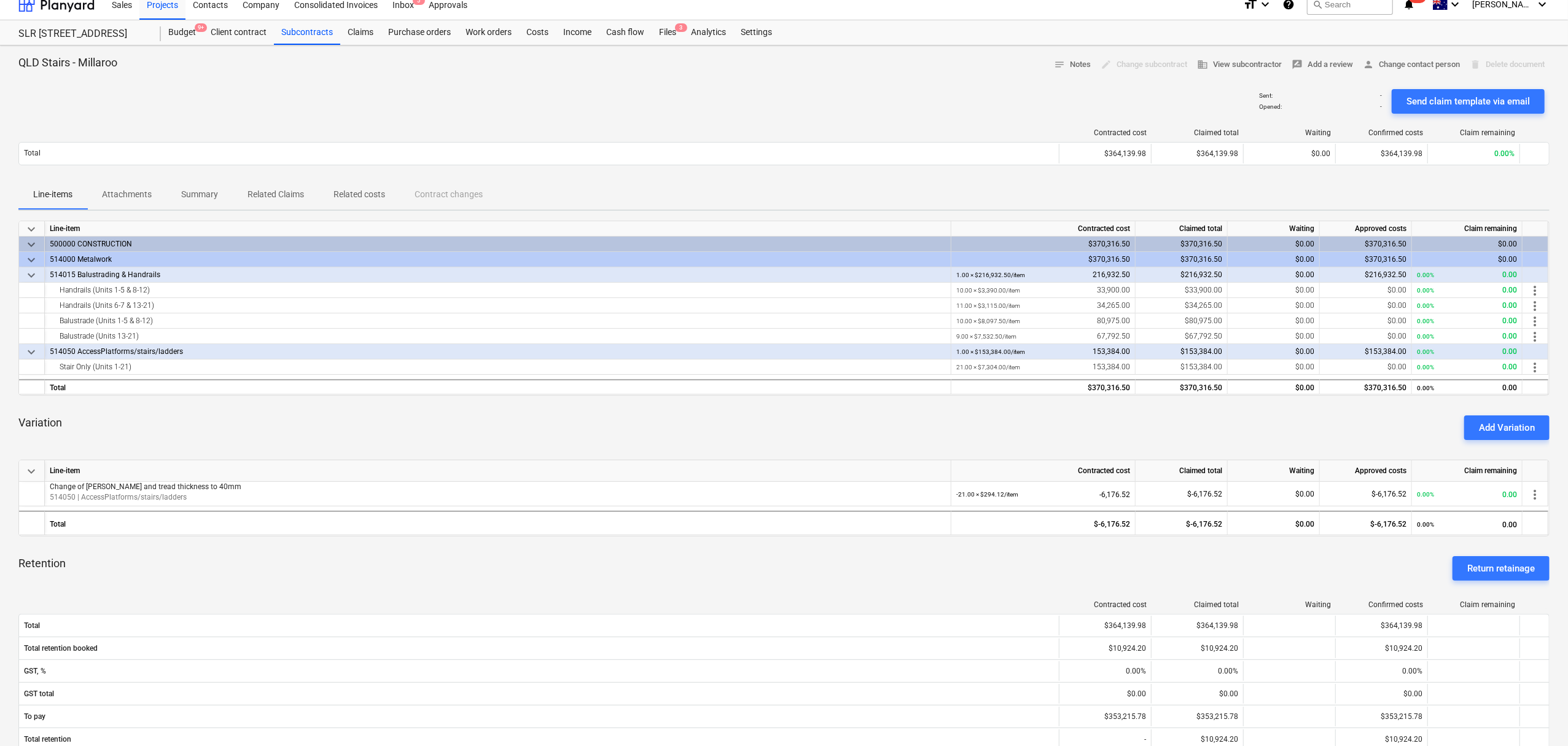
scroll to position [11, 0]
